Goal: Task Accomplishment & Management: Manage account settings

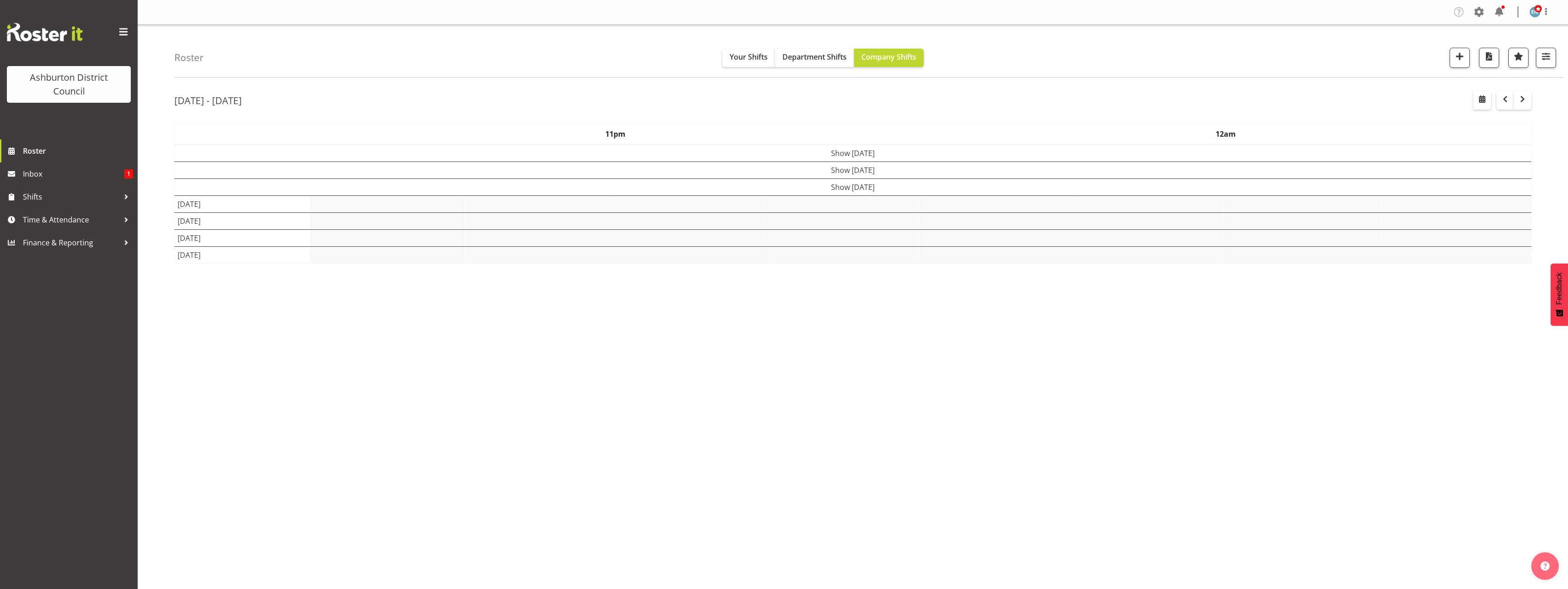
click at [156, 153] on div "Roster Your Shifts Department Shifts Company Shifts 1 Locations [GEOGRAPHIC_DAT…" at bounding box center [853, 238] width 1430 height 427
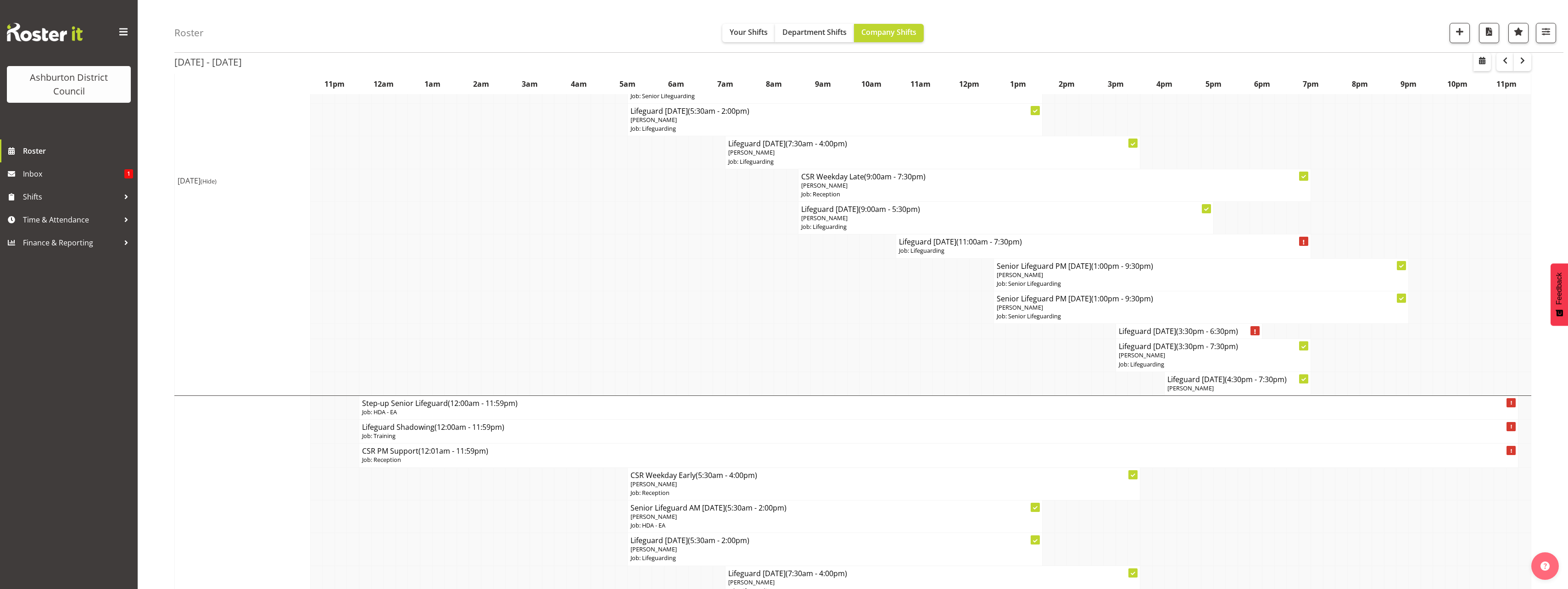
scroll to position [183, 0]
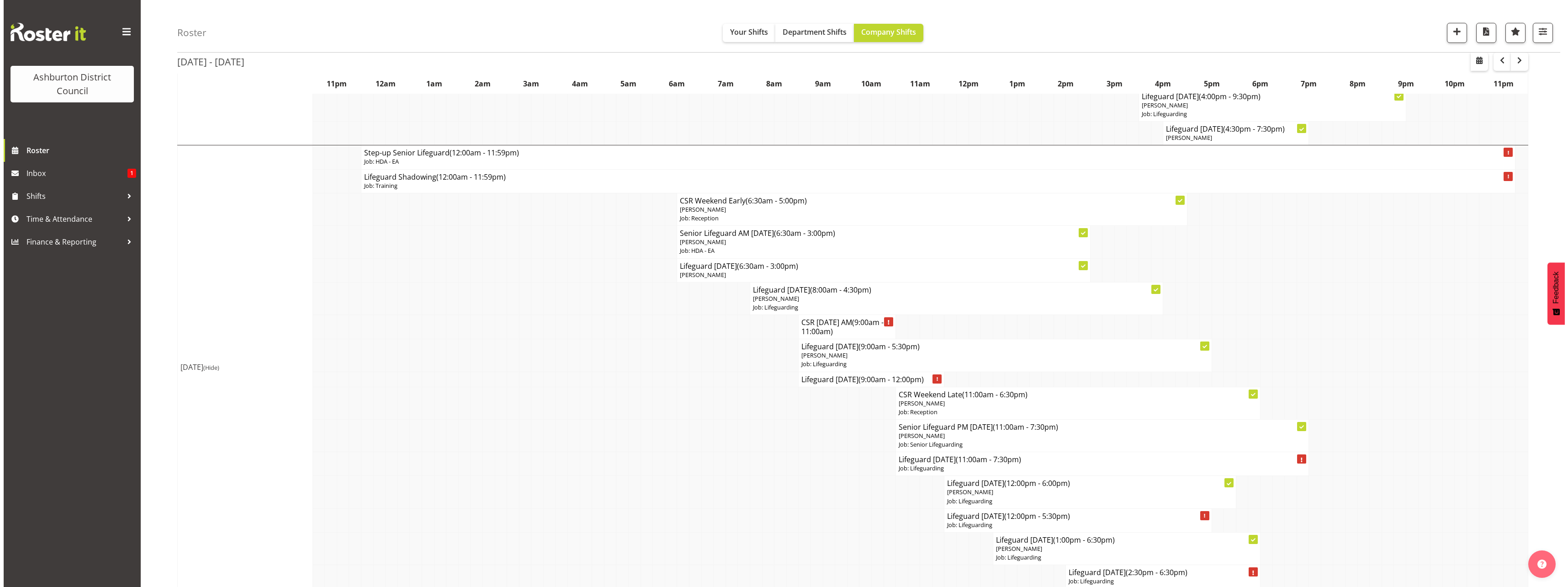
scroll to position [1142, 0]
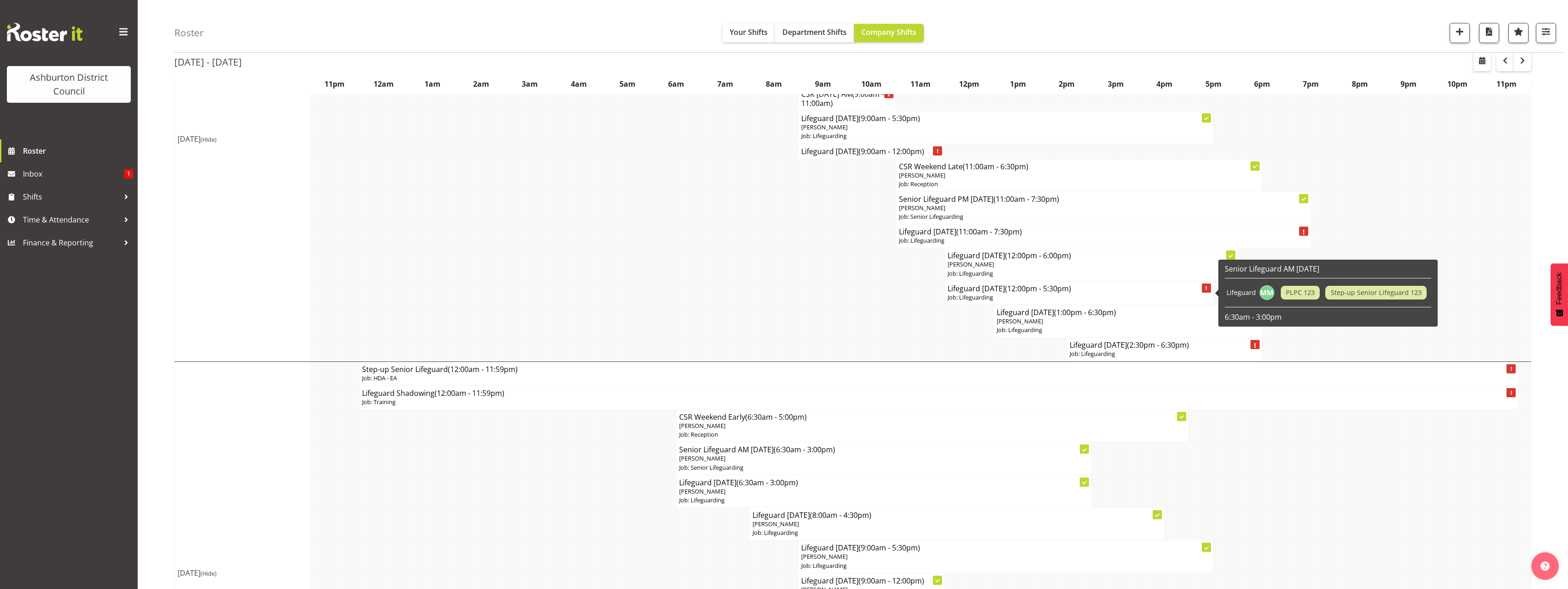
click at [1016, 295] on p "Job: Lifeguarding" at bounding box center [1079, 297] width 262 height 8
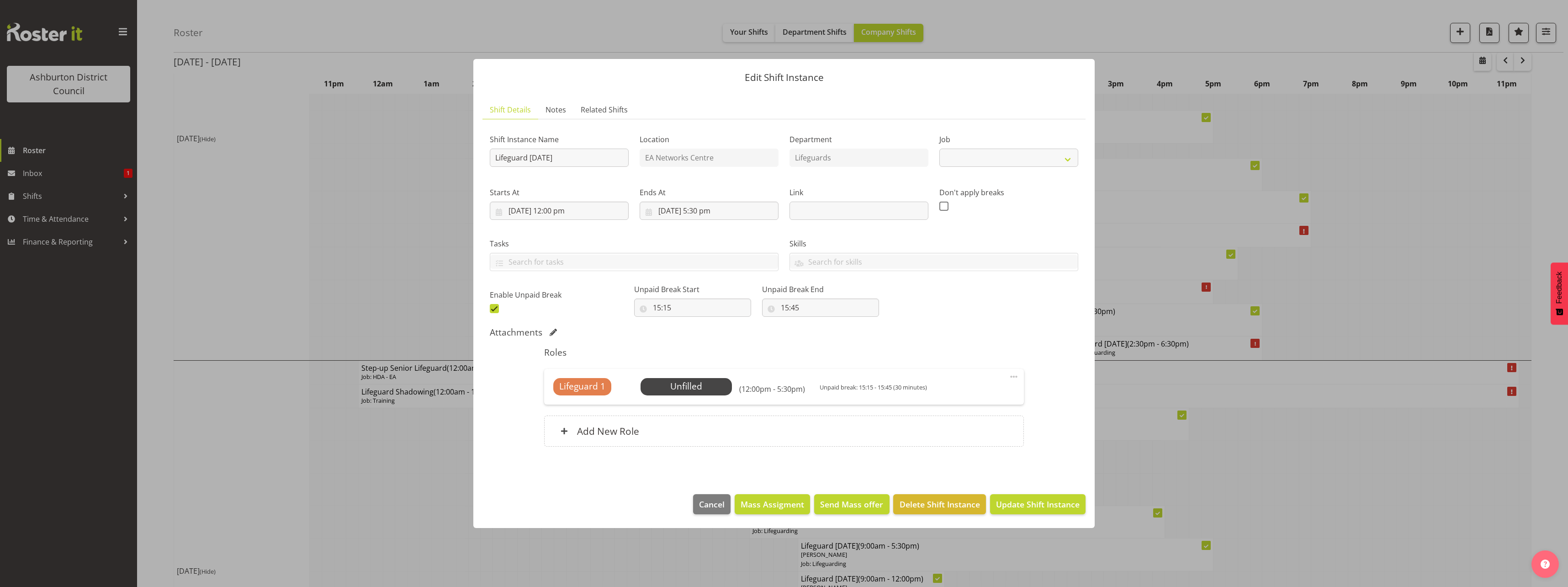
select select "38"
click at [682, 386] on span "Select Employee" at bounding box center [686, 387] width 68 height 13
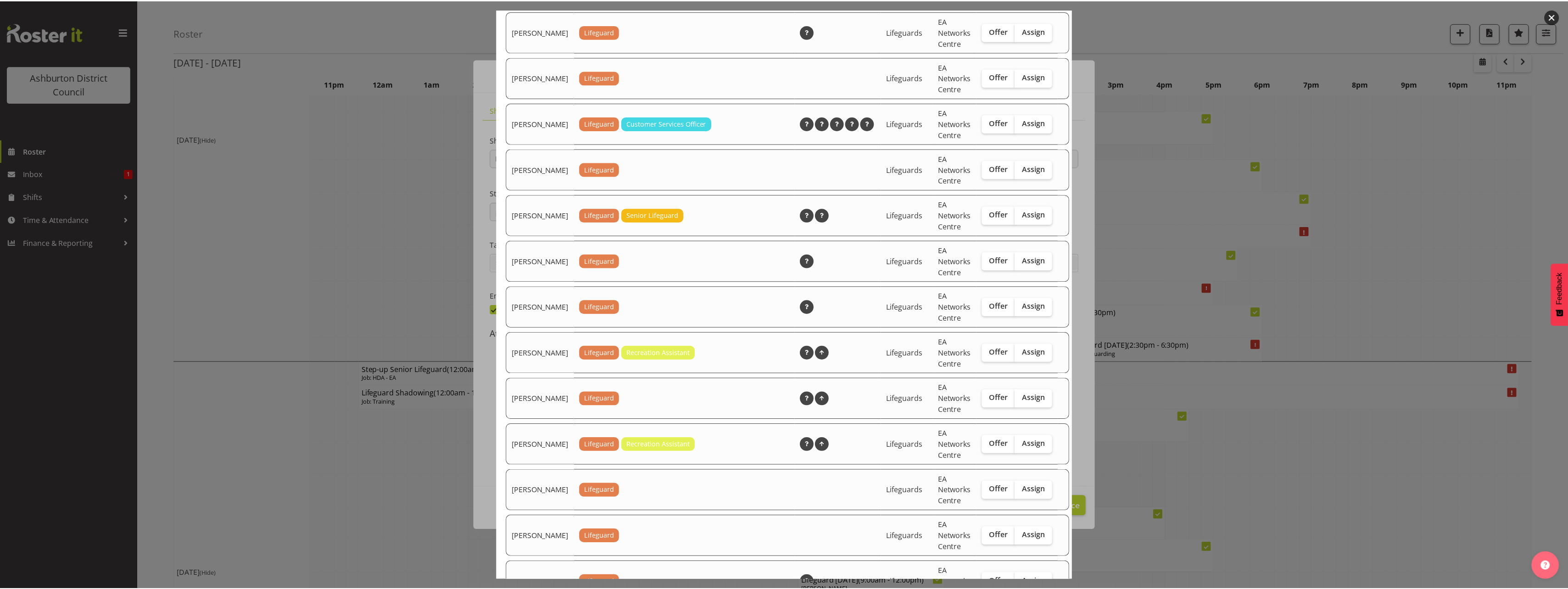
scroll to position [1283, 0]
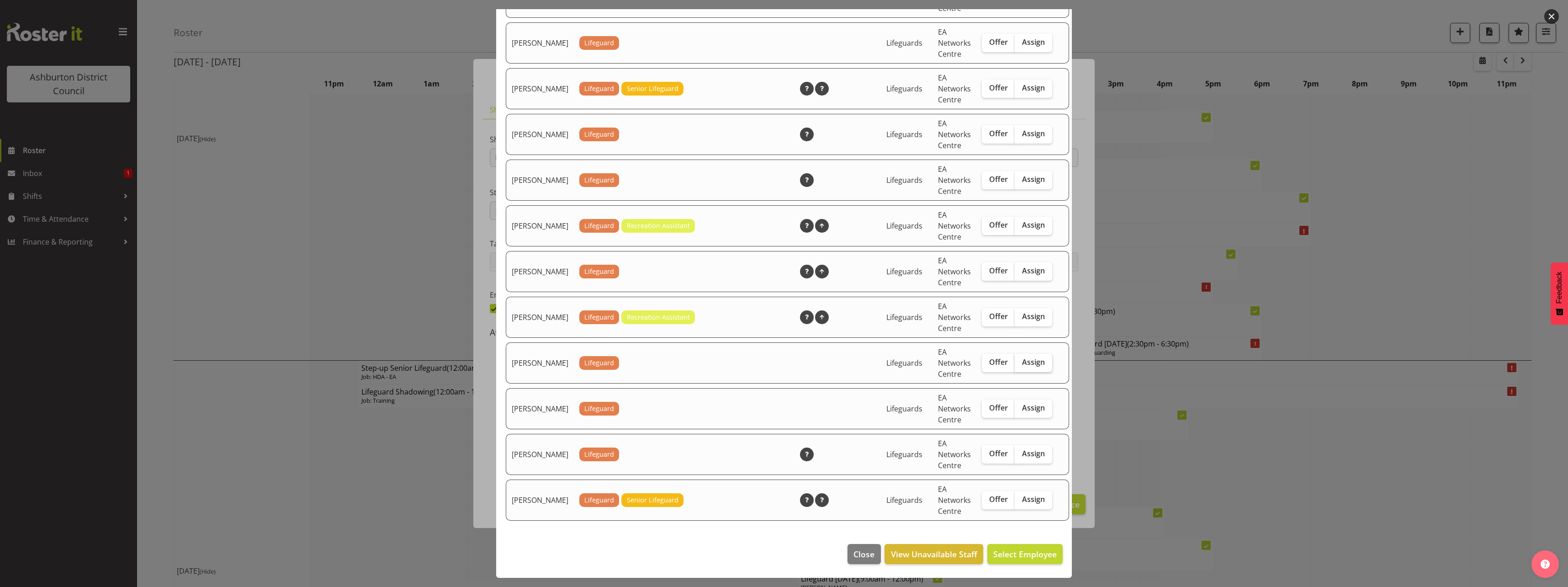
click at [1022, 358] on span "Assign" at bounding box center [1033, 362] width 23 height 9
click at [1015, 359] on input "Assign" at bounding box center [1017, 362] width 6 height 6
checkbox input "true"
click at [1002, 552] on span "Assign [PERSON_NAME]" at bounding box center [1010, 554] width 92 height 11
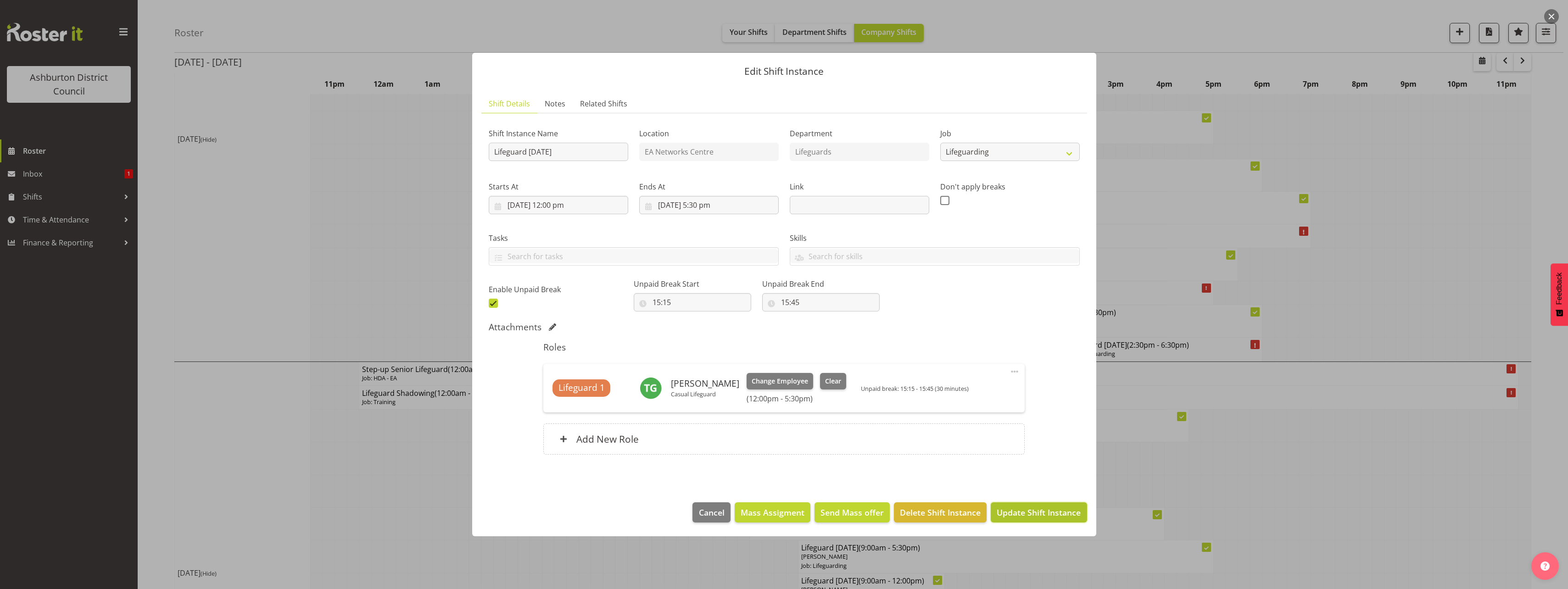
click at [1050, 513] on span "Update Shift Instance" at bounding box center [1038, 513] width 84 height 12
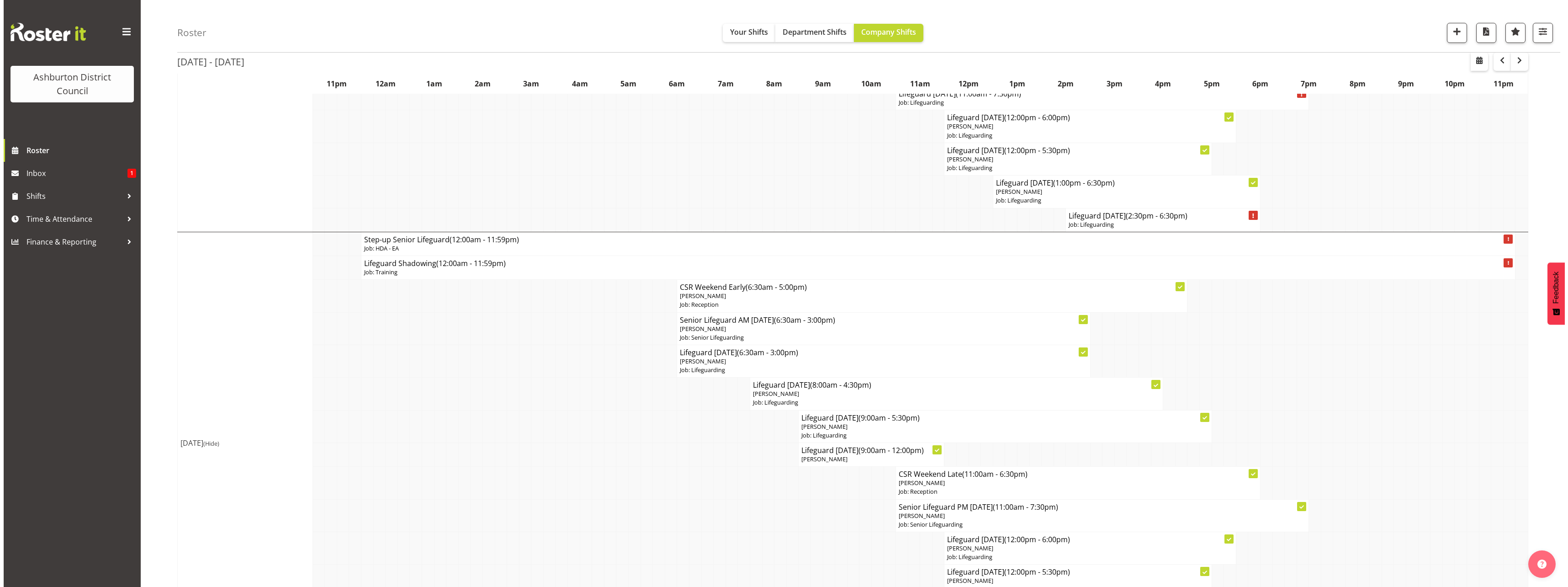
scroll to position [1353, 0]
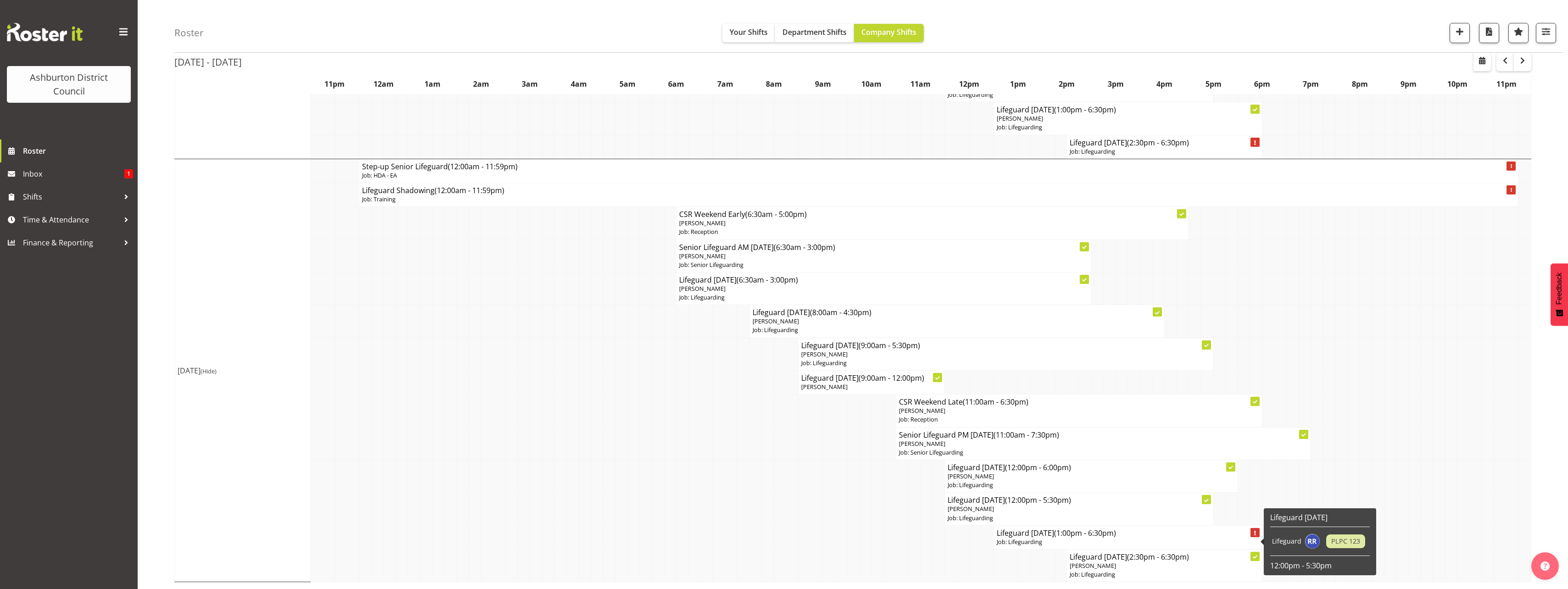
click at [1043, 541] on p "Job: Lifeguarding" at bounding box center [1127, 542] width 262 height 8
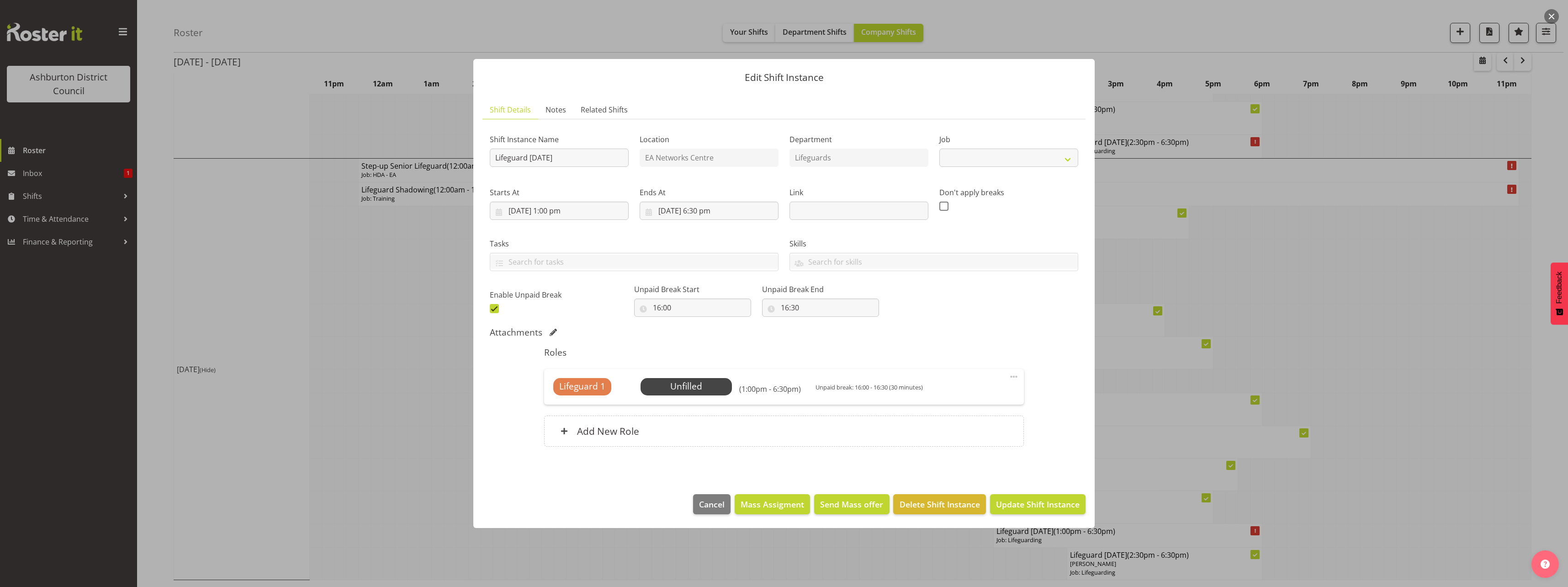
select select "38"
click at [681, 393] on span "Select Employee" at bounding box center [686, 387] width 68 height 13
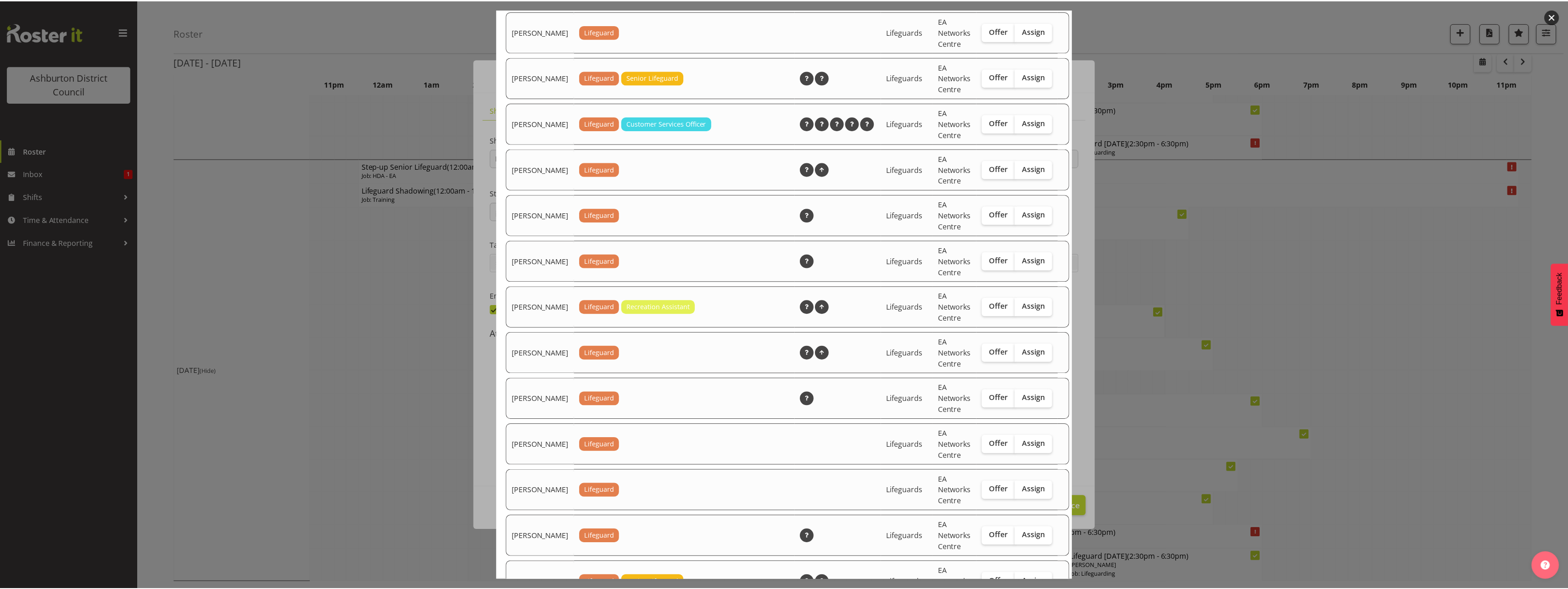
scroll to position [1237, 0]
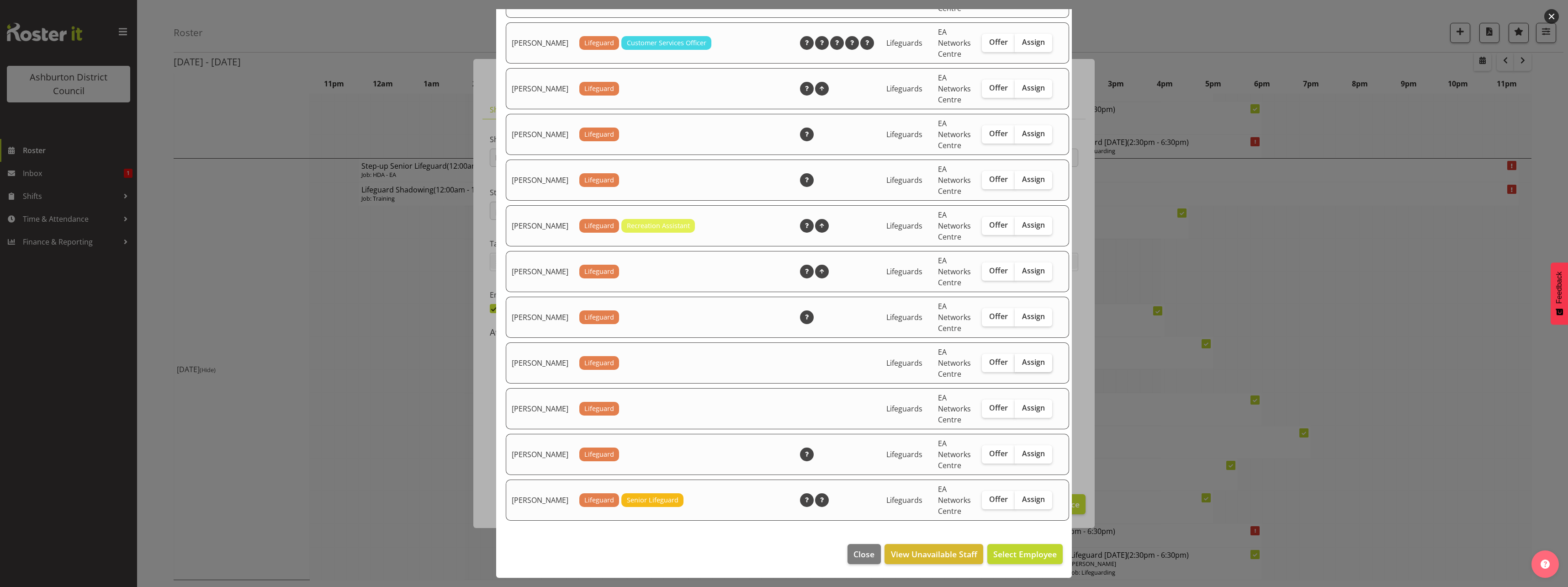
click at [1022, 360] on span "Assign" at bounding box center [1033, 362] width 23 height 9
click at [1015, 360] on input "Assign" at bounding box center [1017, 362] width 6 height 6
checkbox input "true"
click at [1031, 550] on span "Assign [PERSON_NAME]" at bounding box center [1010, 554] width 92 height 11
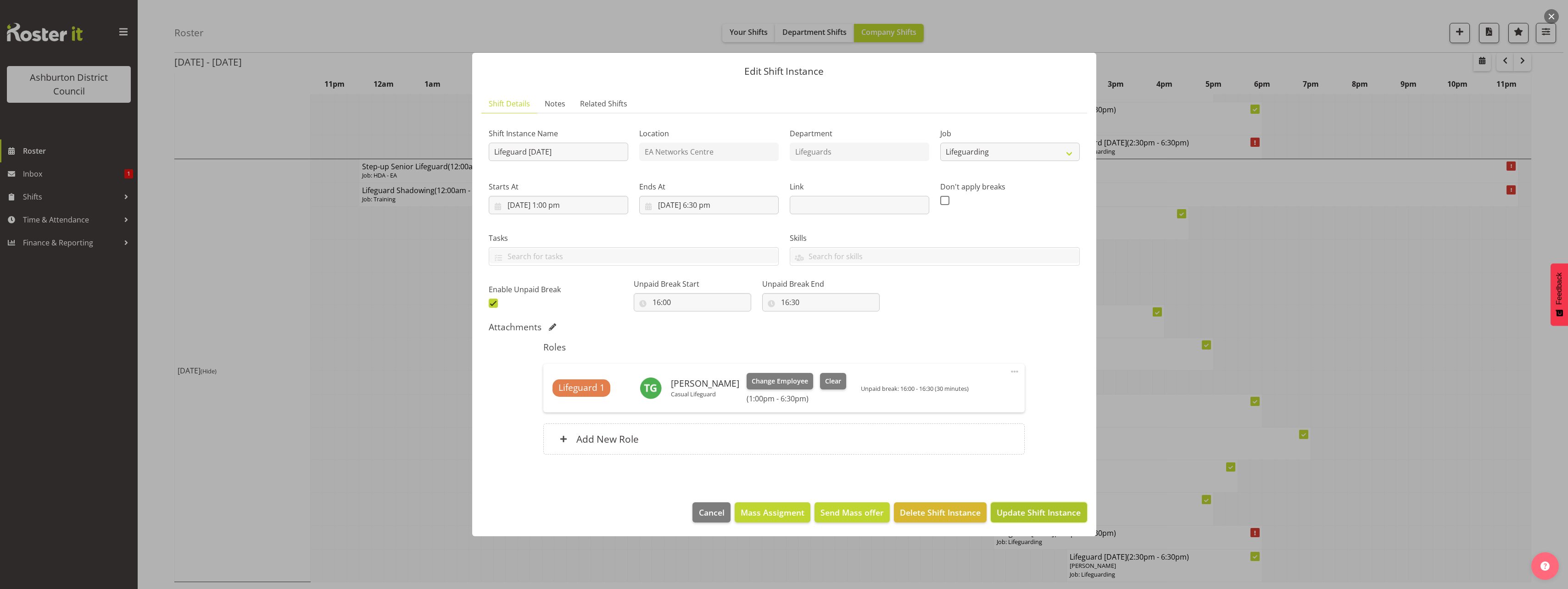
click at [1062, 512] on span "Update Shift Instance" at bounding box center [1038, 513] width 84 height 12
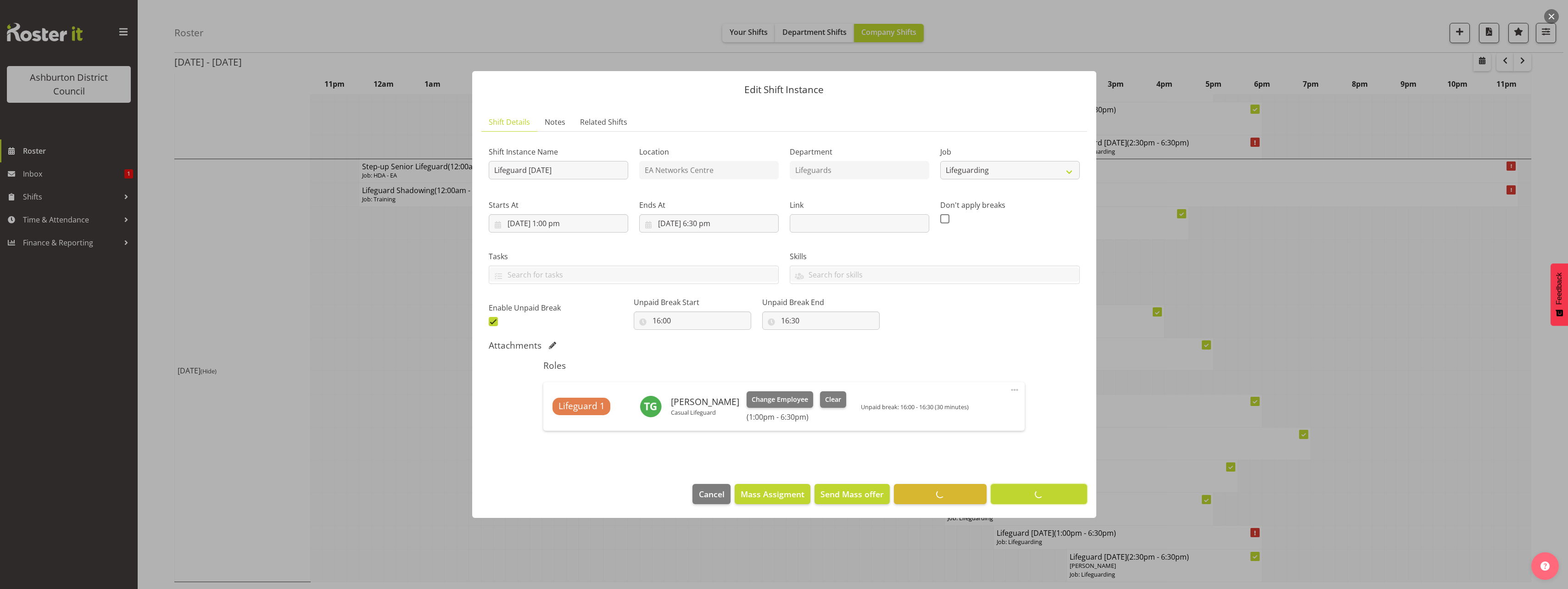
scroll to position [0, 0]
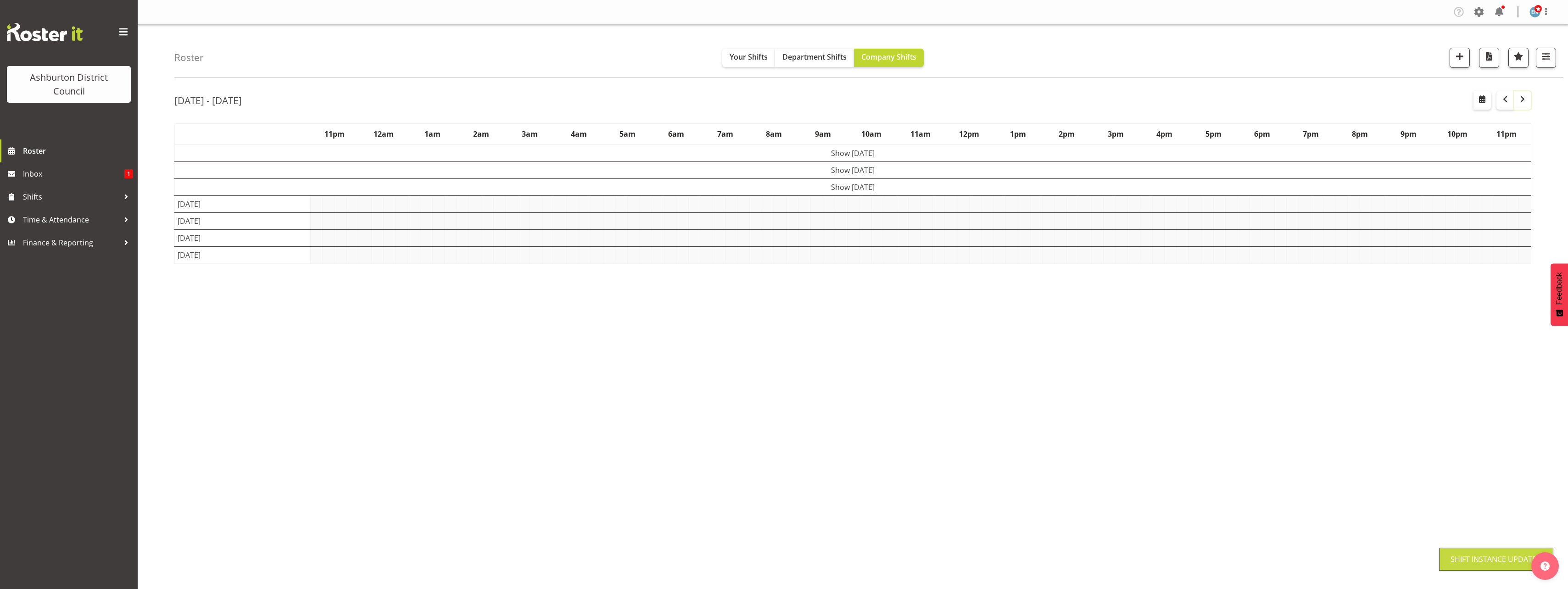
click at [1523, 97] on span "button" at bounding box center [1522, 98] width 11 height 11
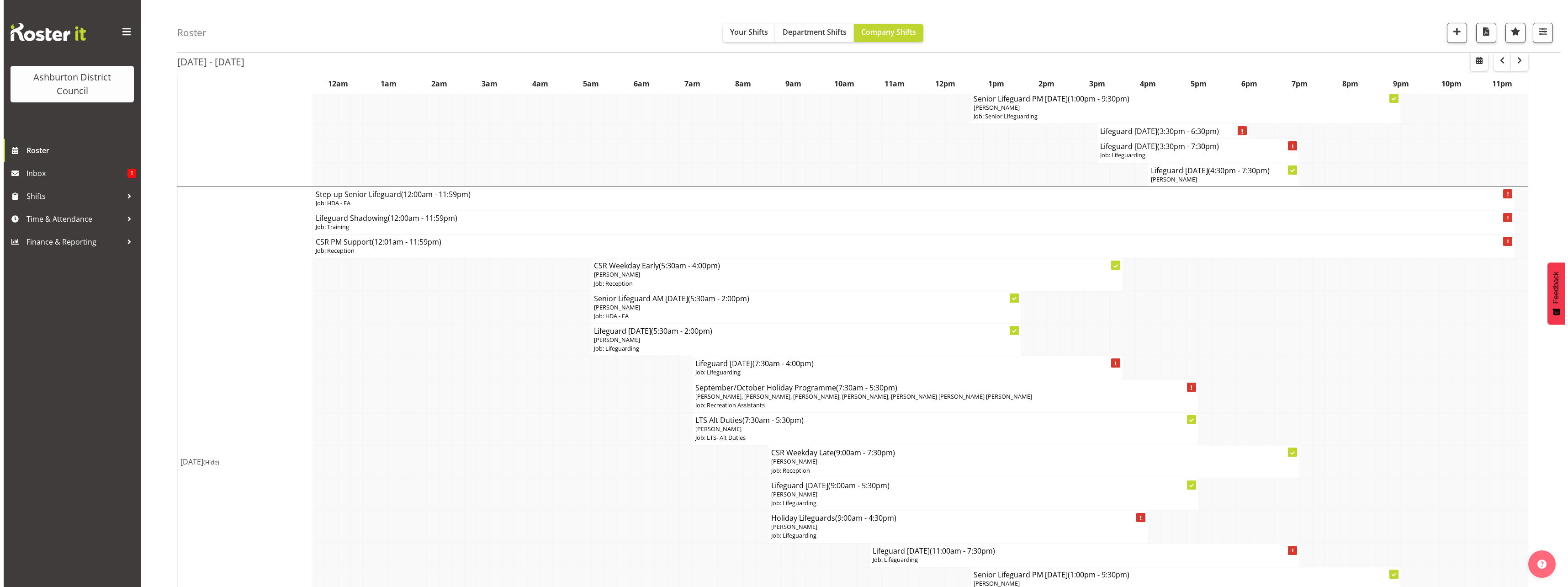
scroll to position [2285, 0]
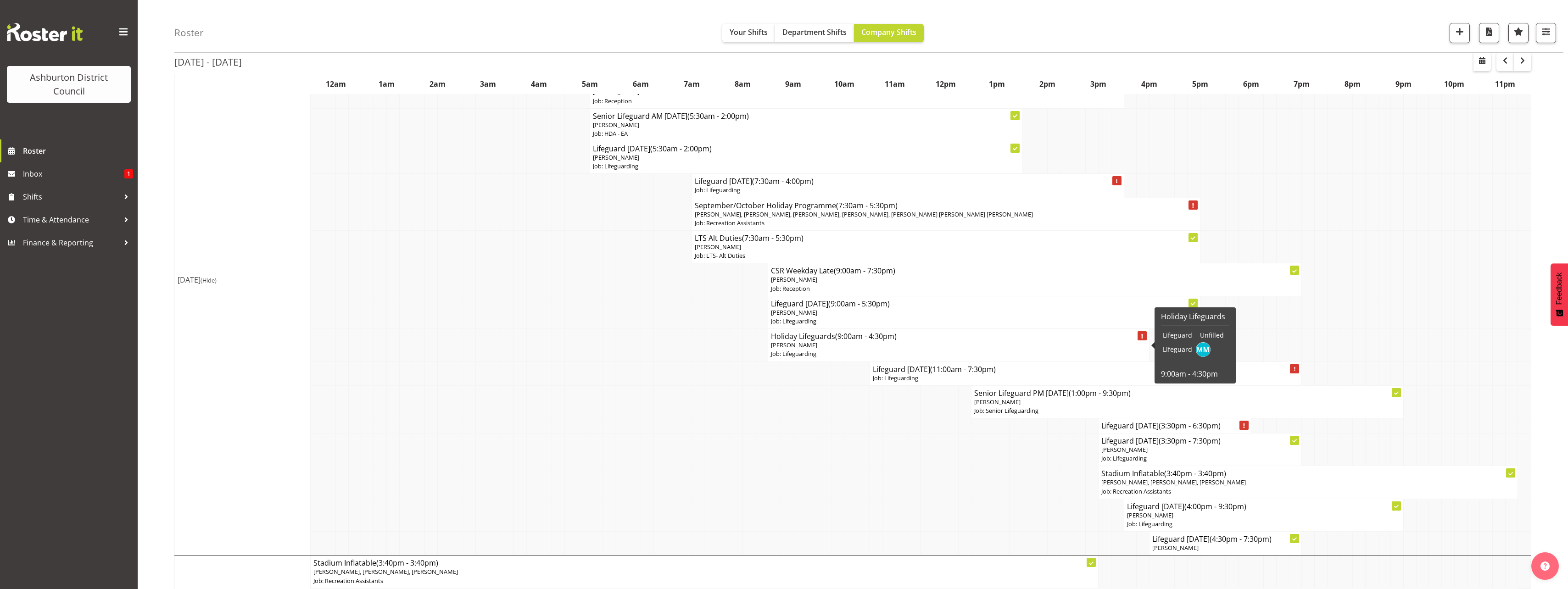
click at [817, 350] on p "Job: Lifeguarding" at bounding box center [958, 354] width 375 height 8
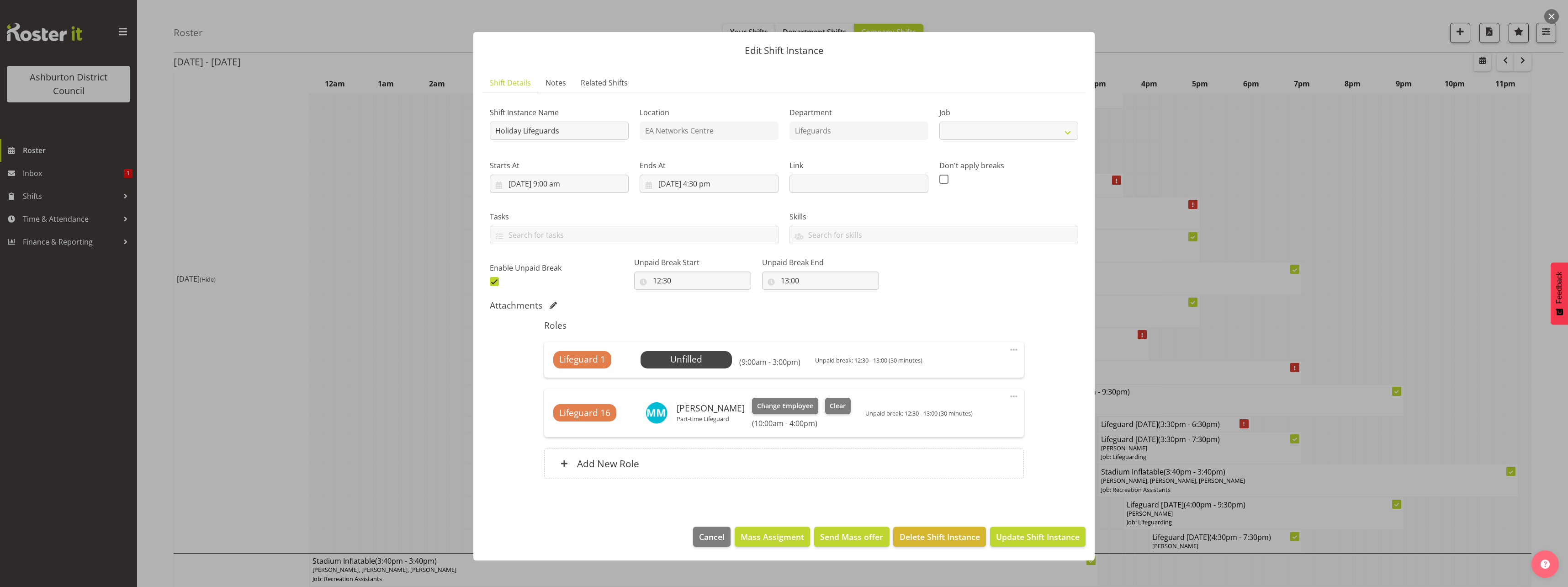
select select "38"
click at [689, 366] on span "Select Employee" at bounding box center [686, 359] width 68 height 13
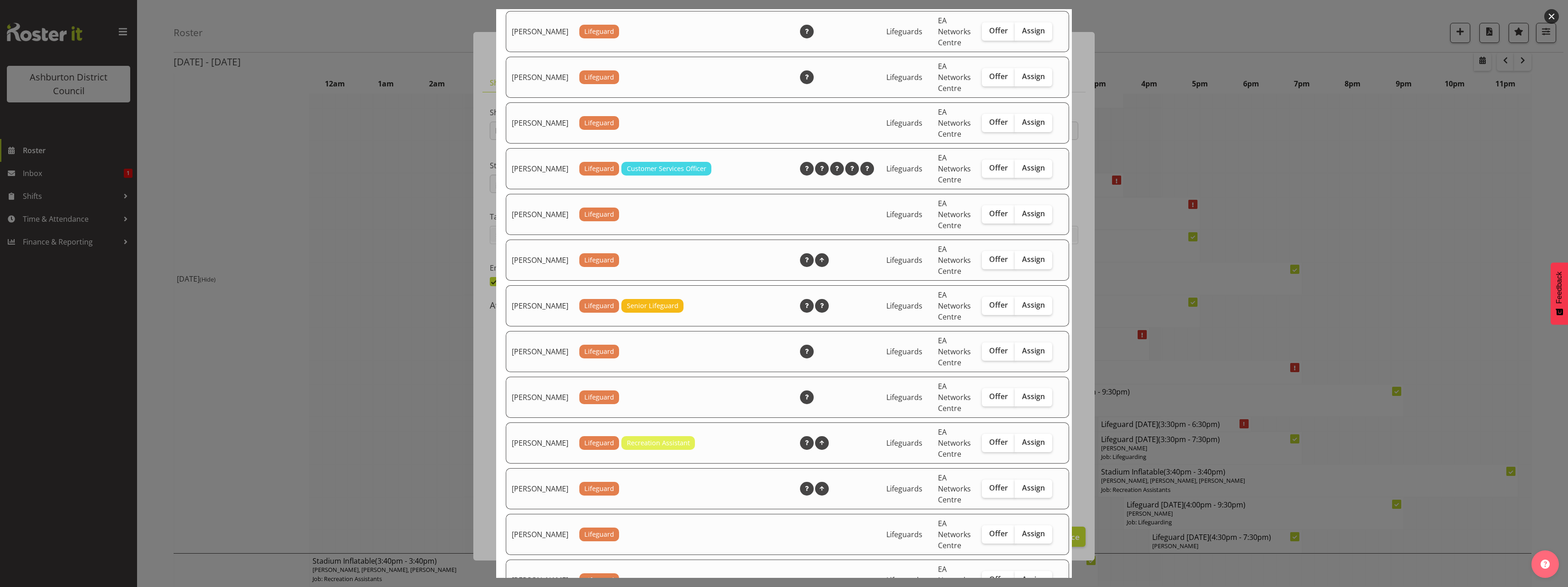
scroll to position [1142, 0]
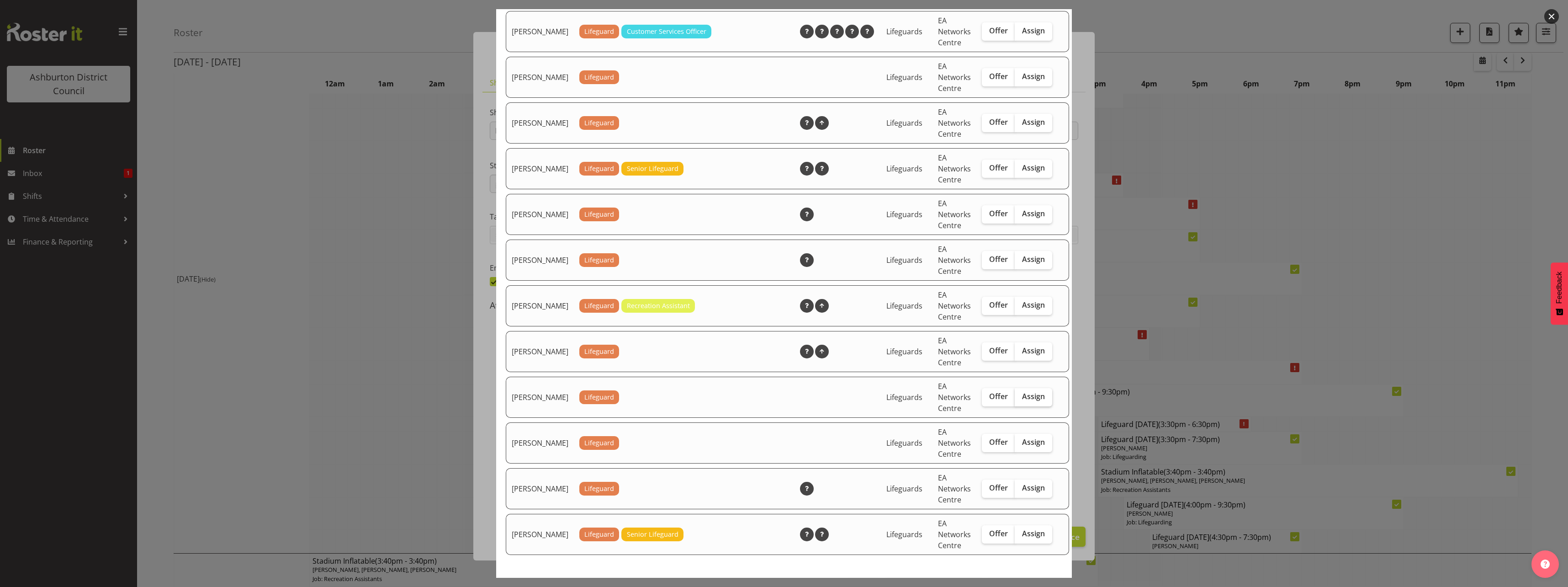
click at [1022, 401] on span "Assign" at bounding box center [1033, 396] width 23 height 9
click at [1015, 399] on input "Assign" at bounding box center [1017, 396] width 6 height 6
checkbox input "true"
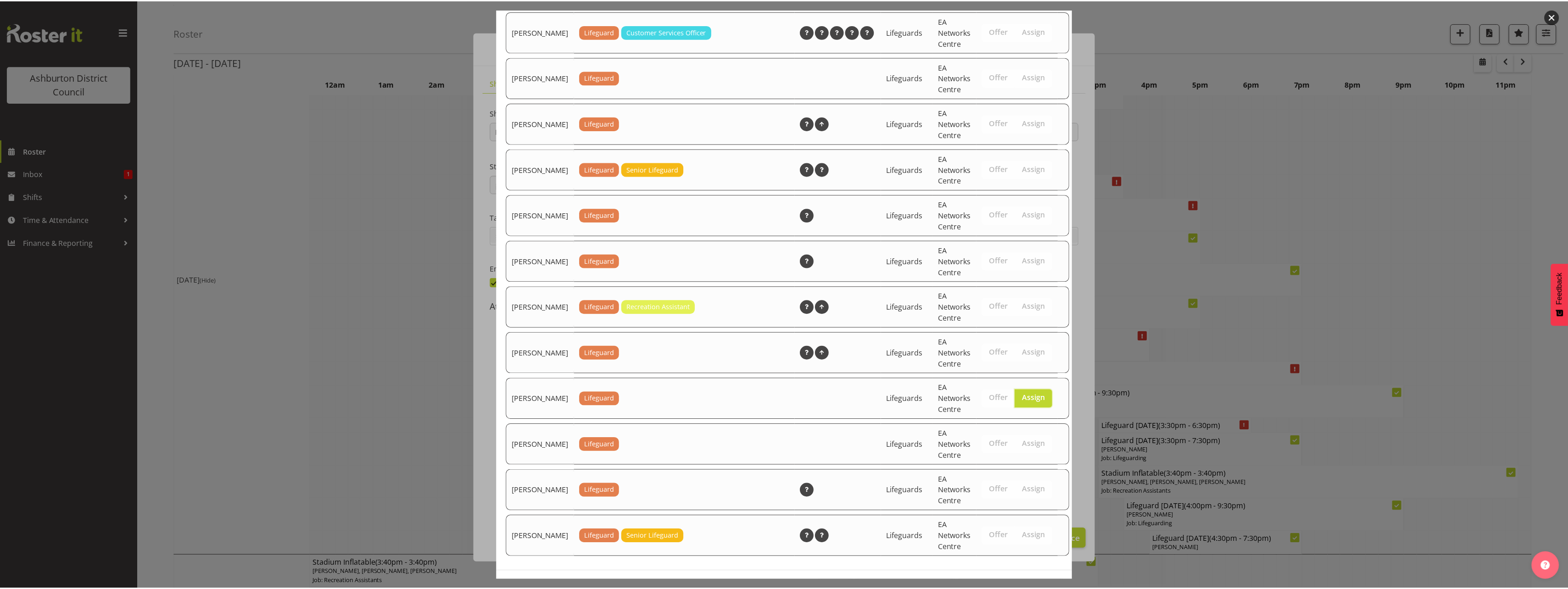
scroll to position [1191, 0]
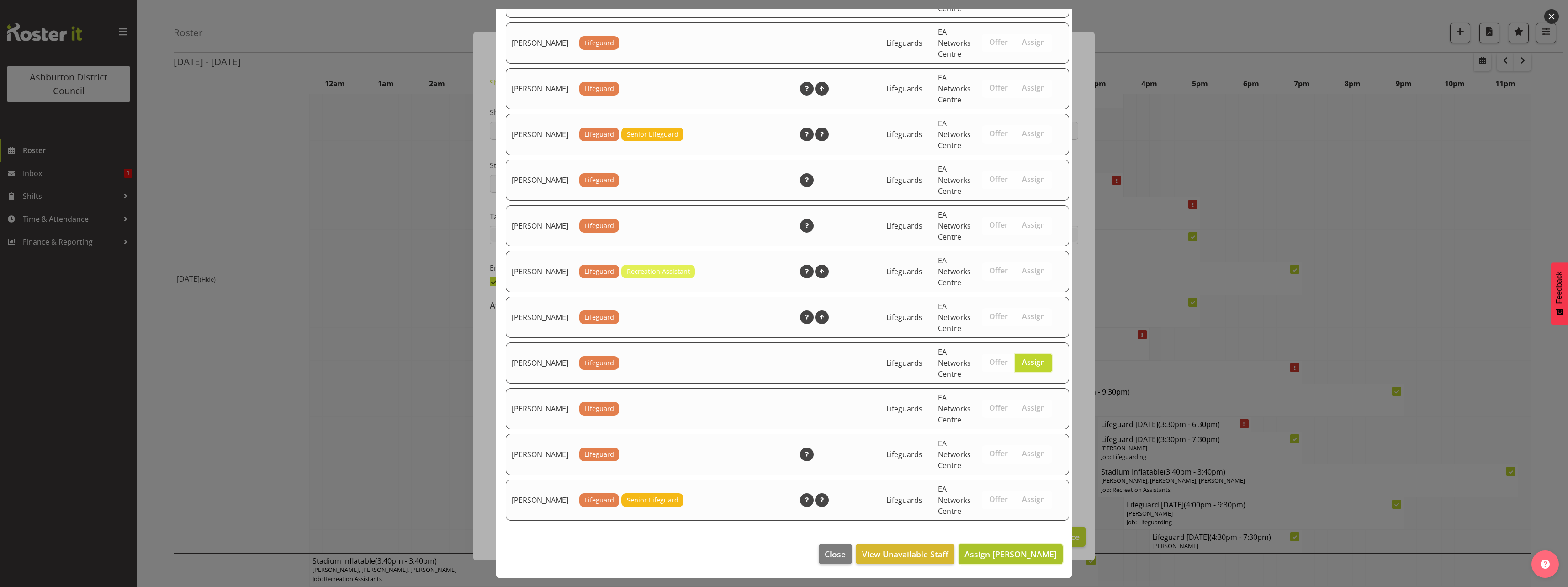
click at [1024, 562] on button "Assign [PERSON_NAME]" at bounding box center [1010, 554] width 104 height 20
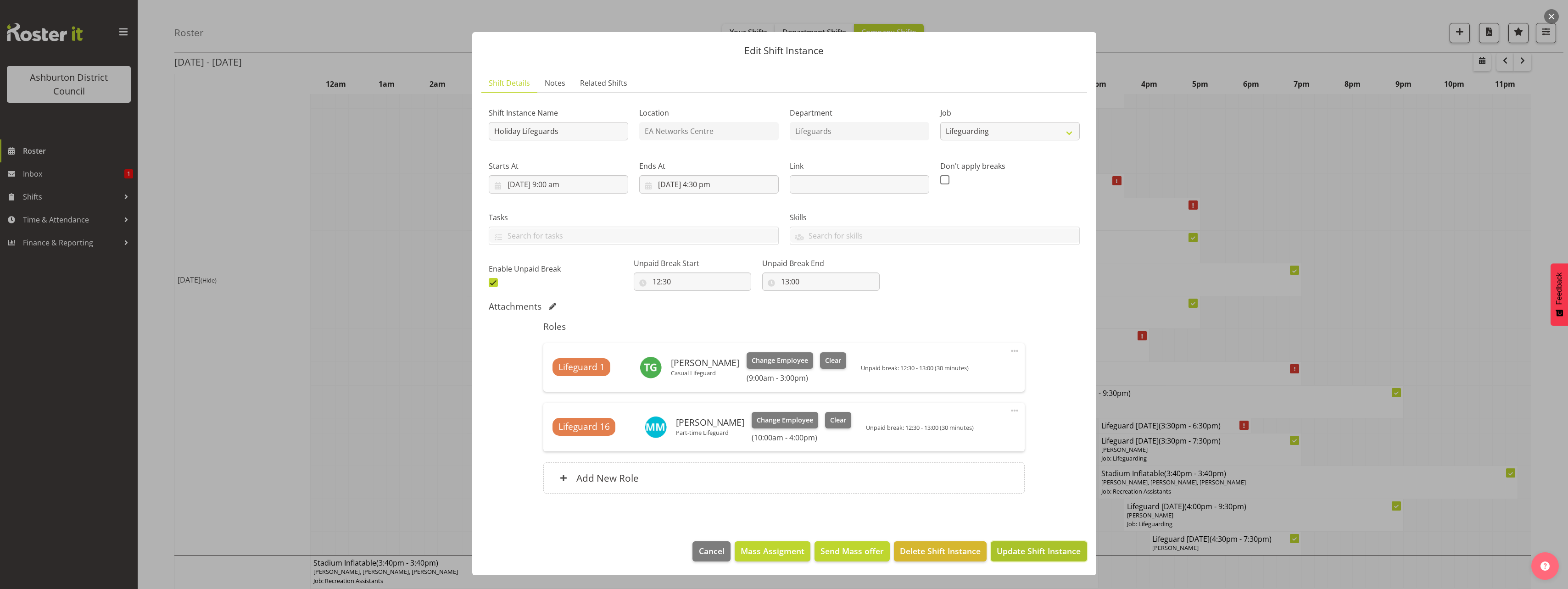
click at [1060, 553] on span "Update Shift Instance" at bounding box center [1038, 550] width 84 height 12
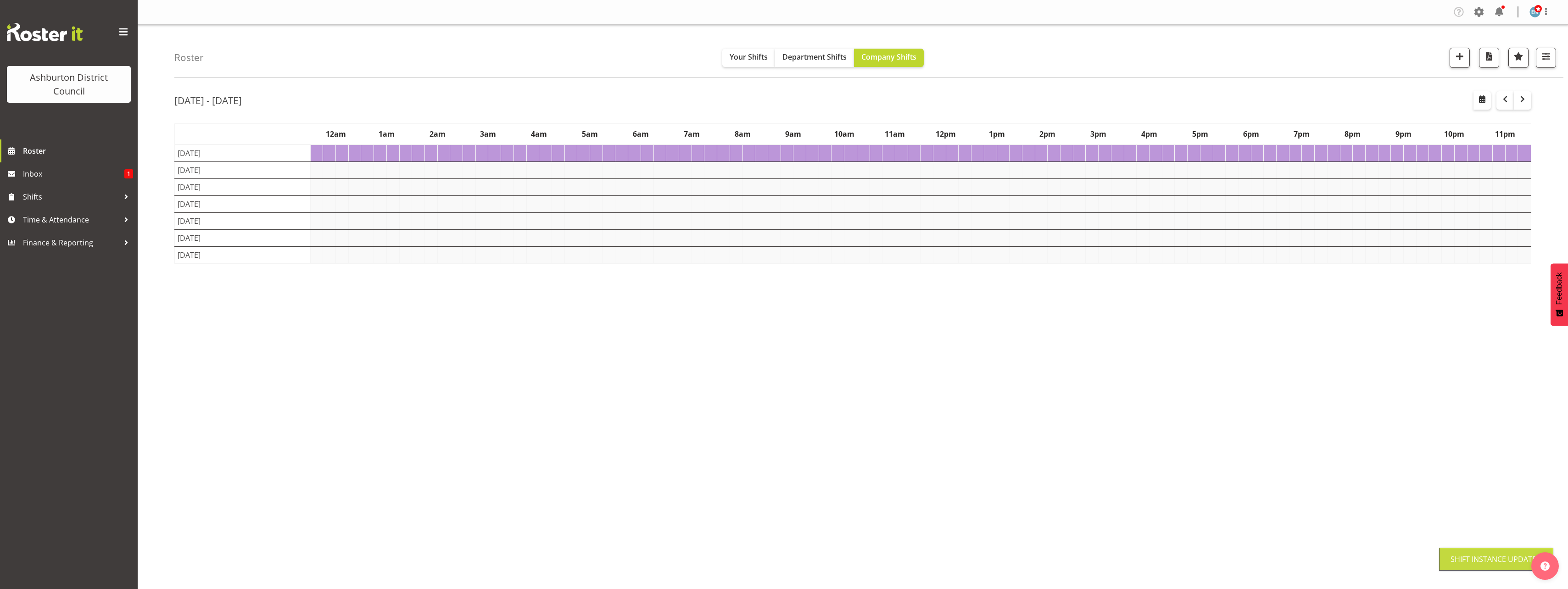
scroll to position [0, 0]
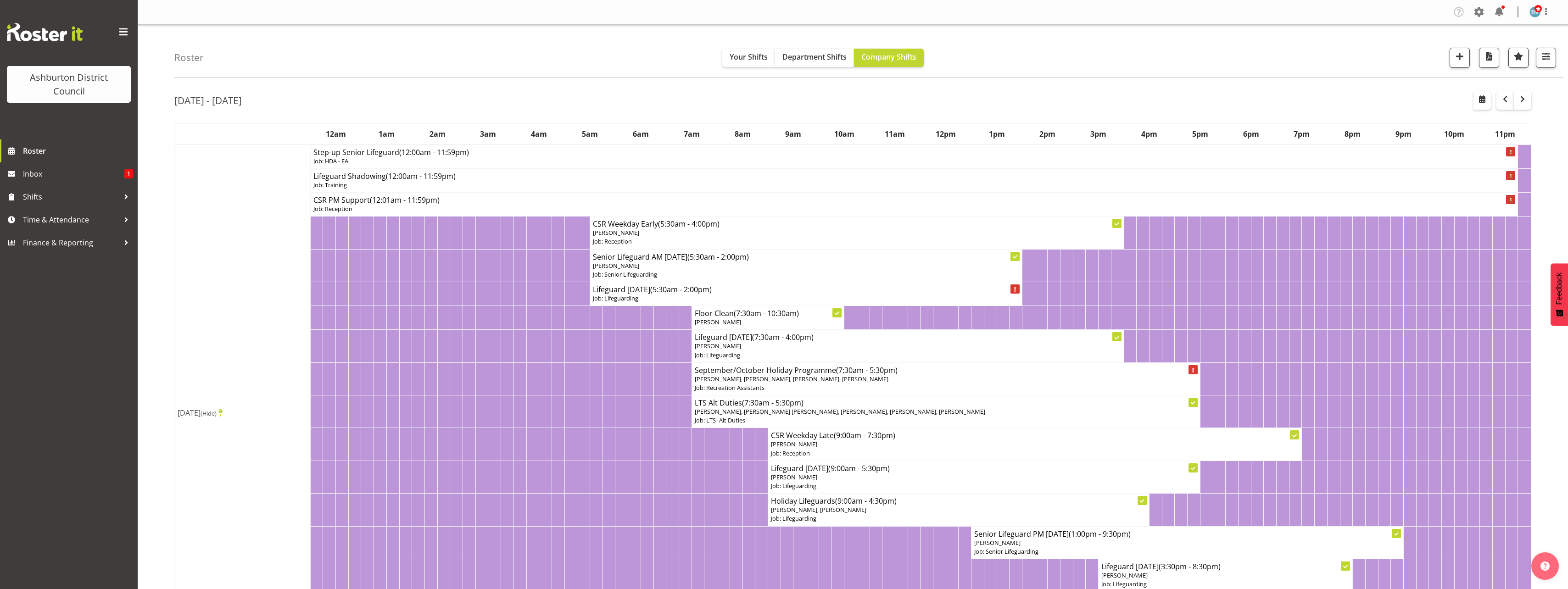
drag, startPoint x: 161, startPoint y: 129, endPoint x: 160, endPoint y: 111, distance: 18.0
click at [1054, 37] on div "Roster Your Shifts Department Shifts Company Shifts 1 Locations [GEOGRAPHIC_DAT…" at bounding box center [868, 50] width 1389 height 53
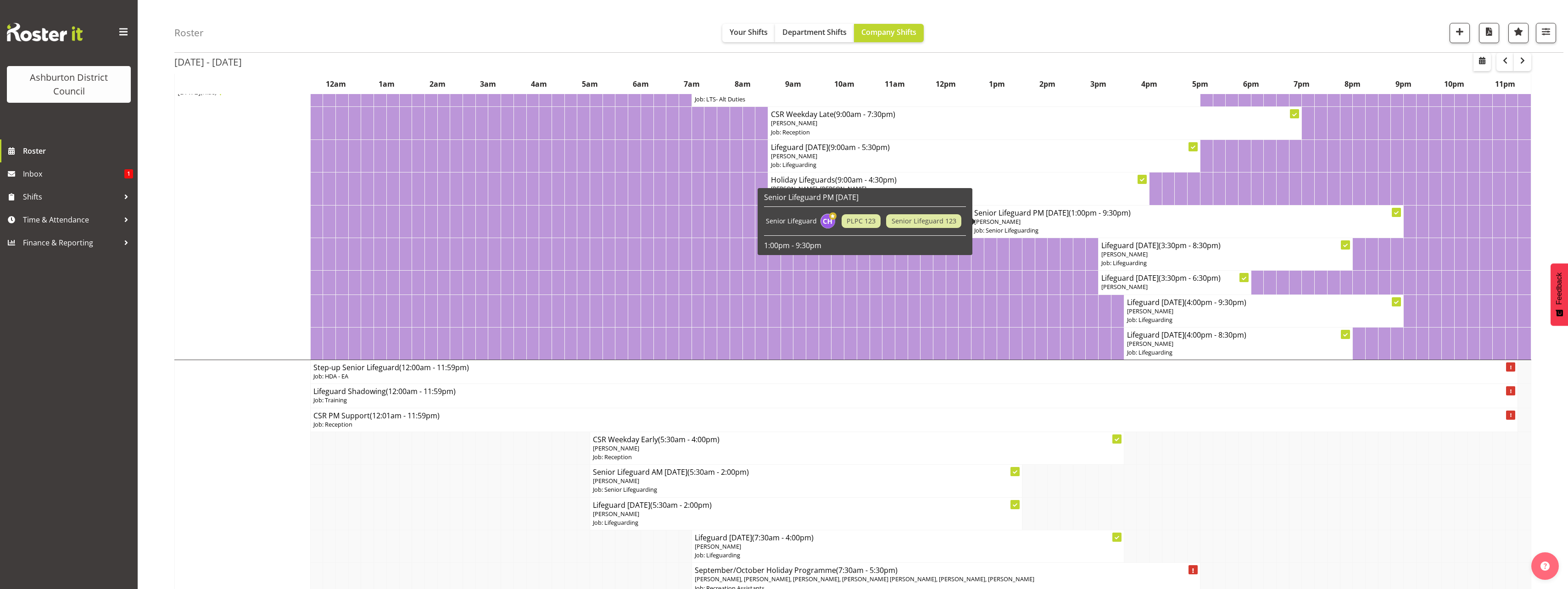
scroll to position [183, 0]
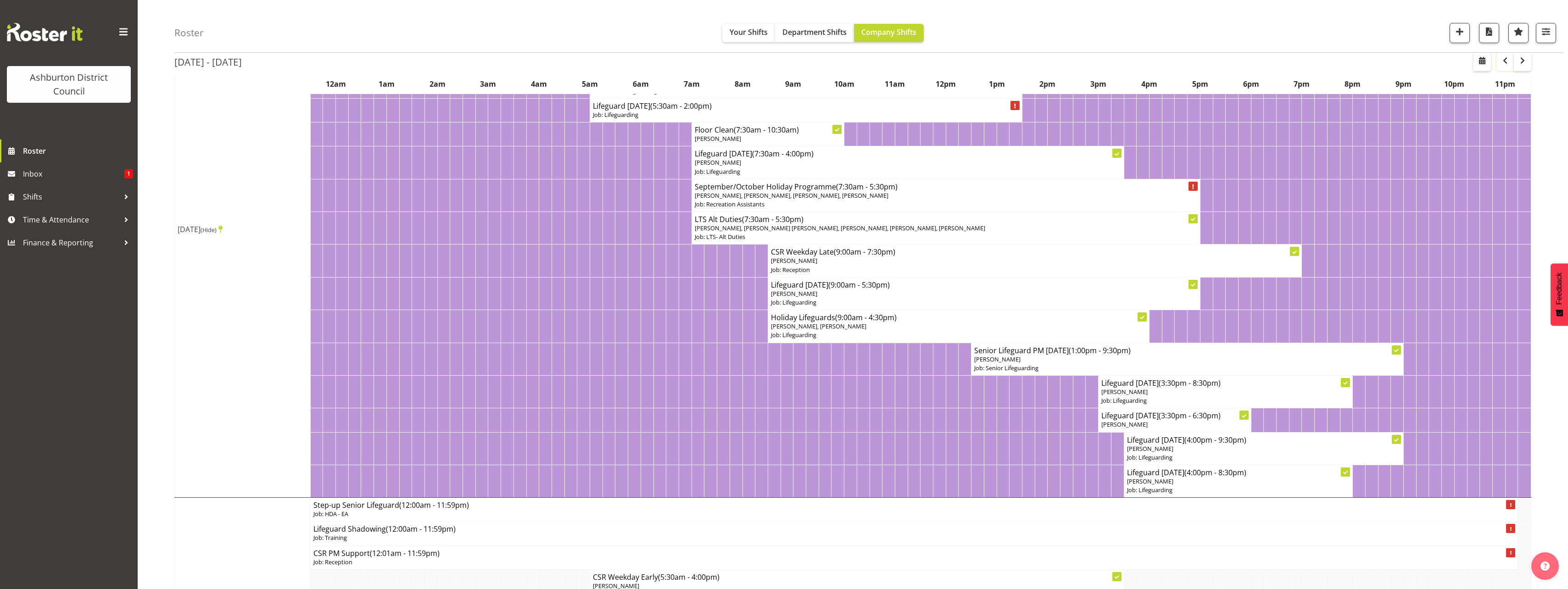
click at [1505, 63] on span "button" at bounding box center [1505, 60] width 11 height 11
